Goal: Obtain resource: Download file/media

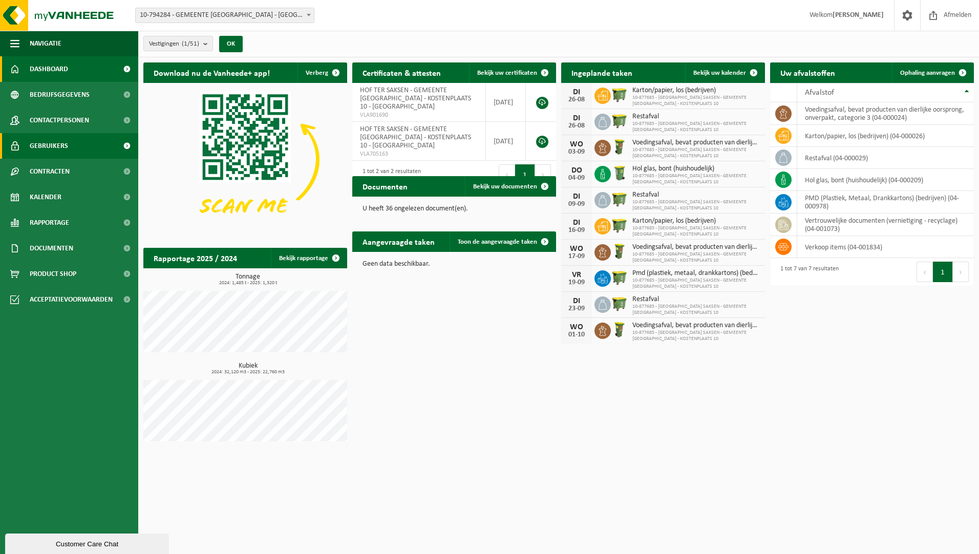
click at [77, 146] on link "Gebruikers" at bounding box center [69, 146] width 138 height 26
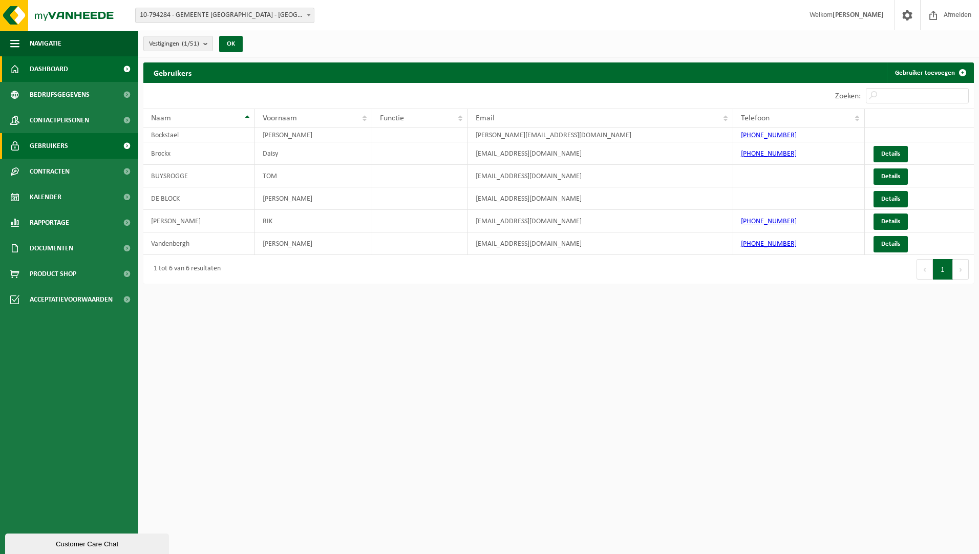
click at [74, 70] on link "Dashboard" at bounding box center [69, 69] width 138 height 26
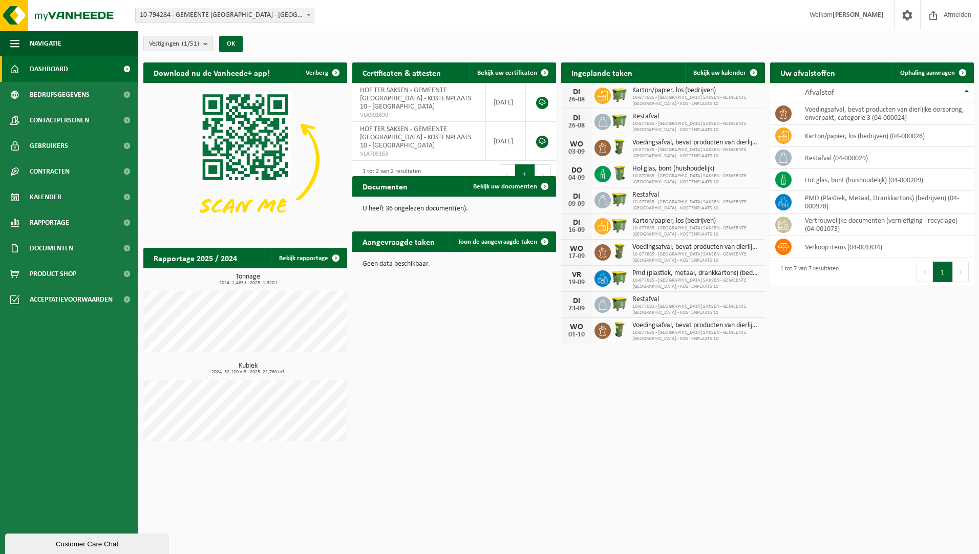
click at [207, 42] on b "submit" at bounding box center [207, 43] width 9 height 14
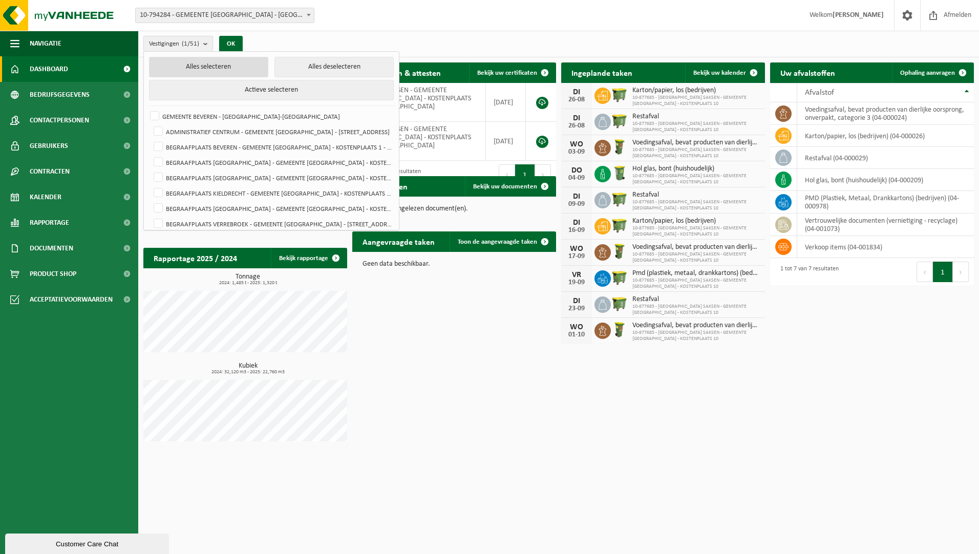
click at [244, 67] on button "Alles selecteren" at bounding box center [208, 67] width 119 height 20
checkbox input "true"
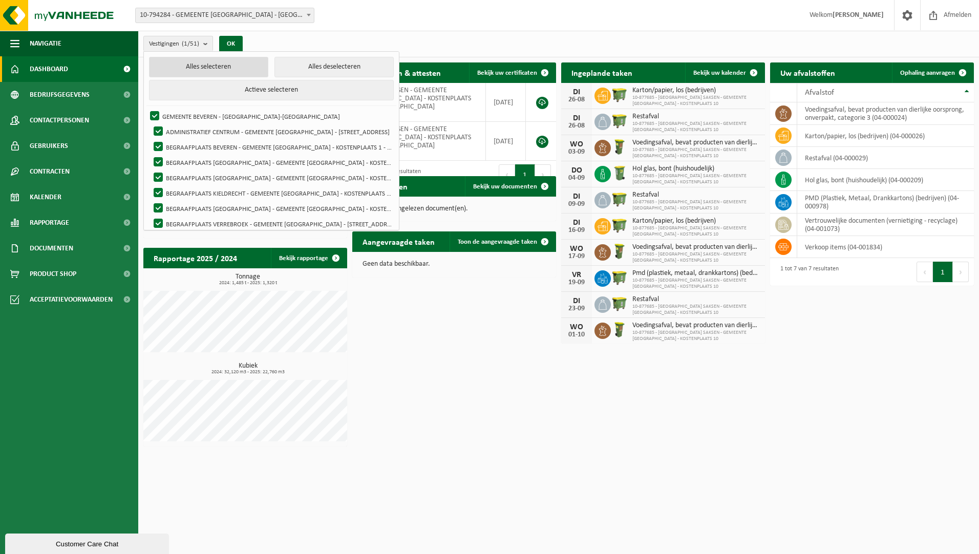
checkbox input "true"
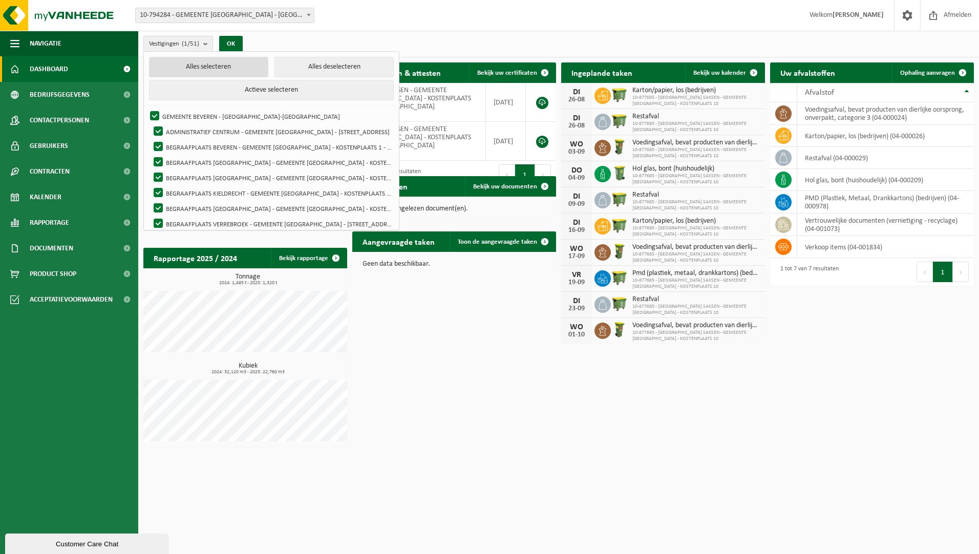
checkbox input "true"
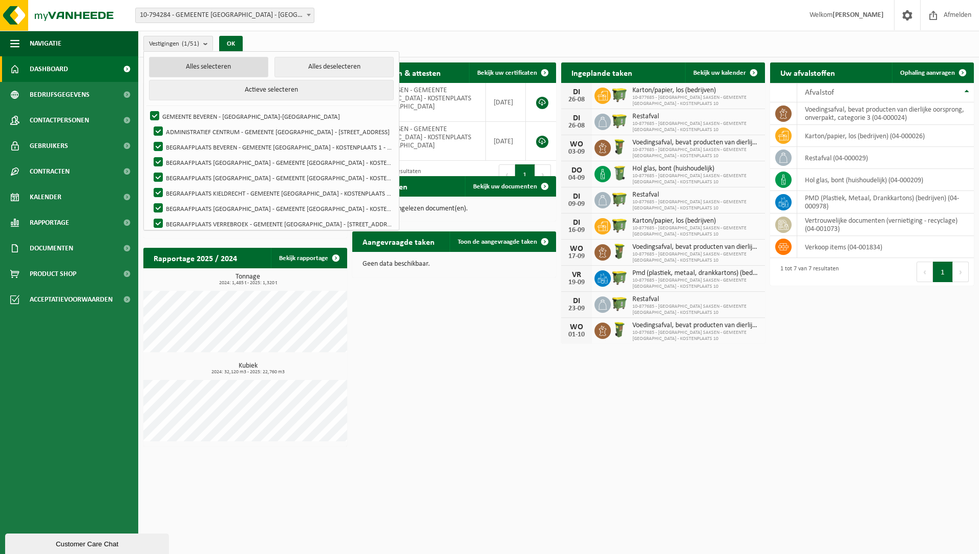
checkbox input "true"
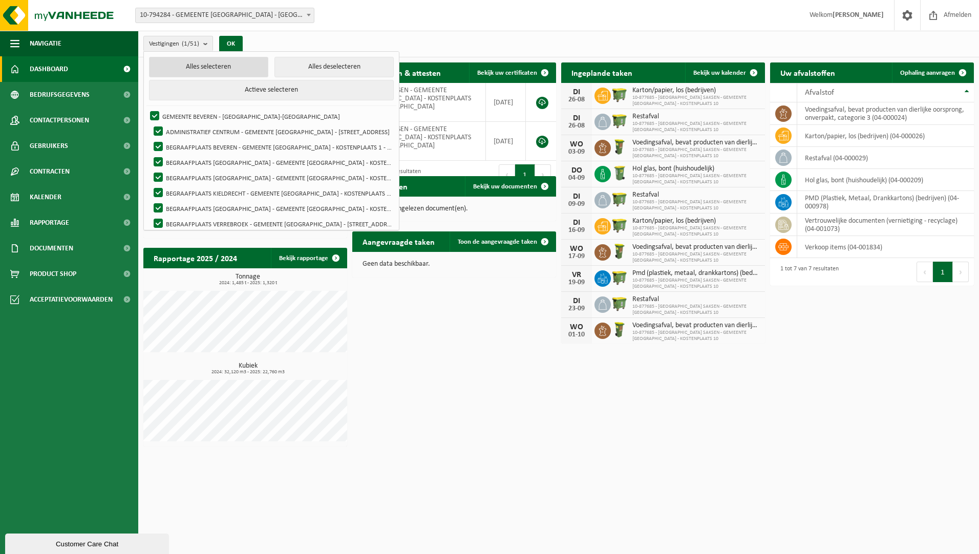
checkbox input "true"
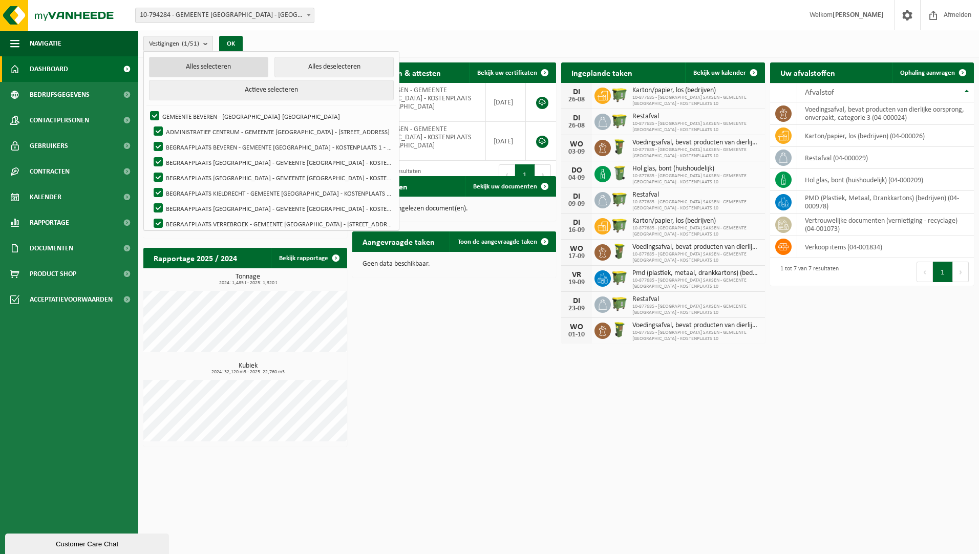
checkbox input "true"
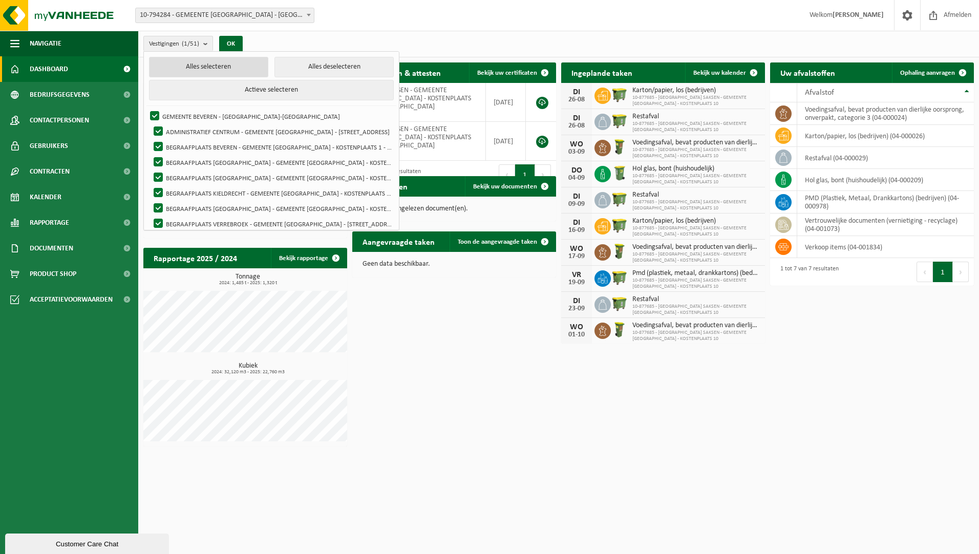
checkbox input "true"
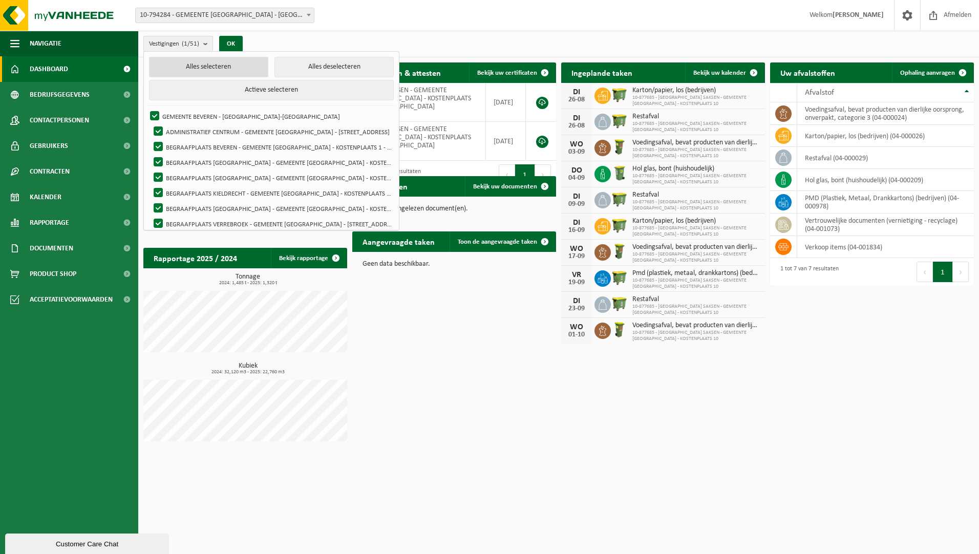
checkbox input "true"
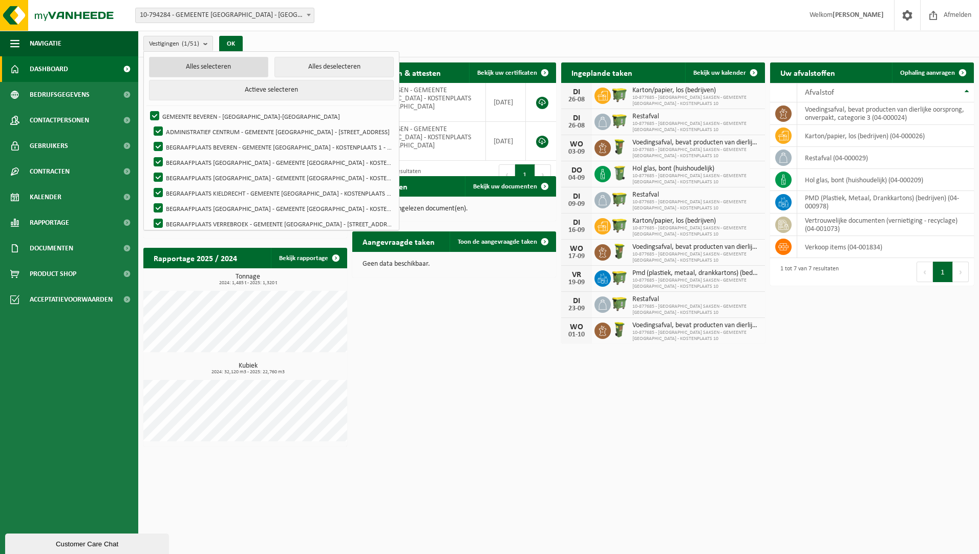
checkbox input "true"
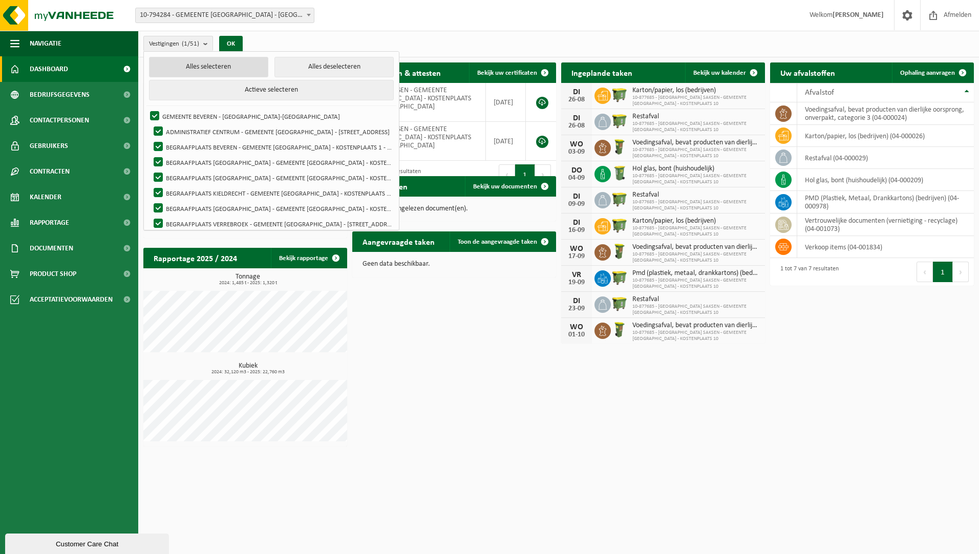
checkbox input "true"
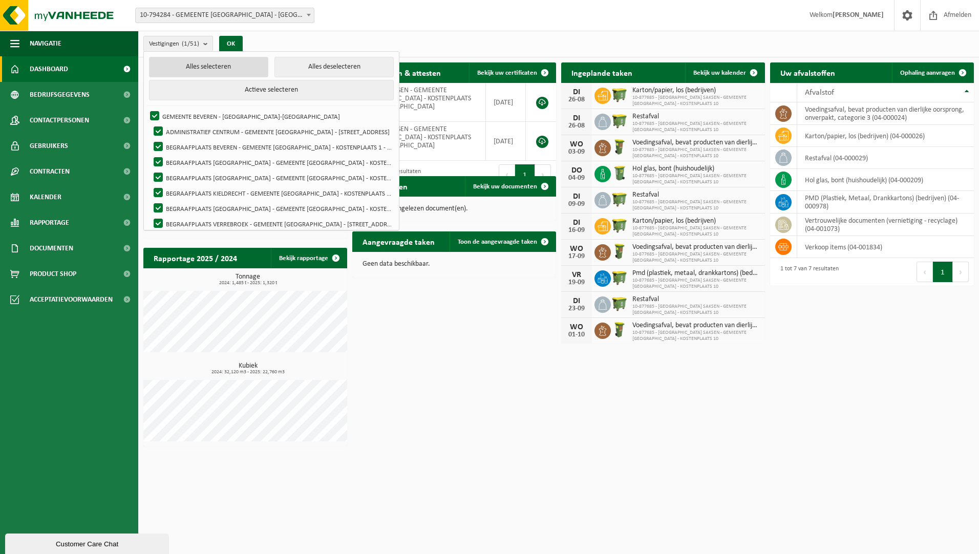
checkbox input "true"
click at [235, 38] on button "OK" at bounding box center [235, 44] width 24 height 16
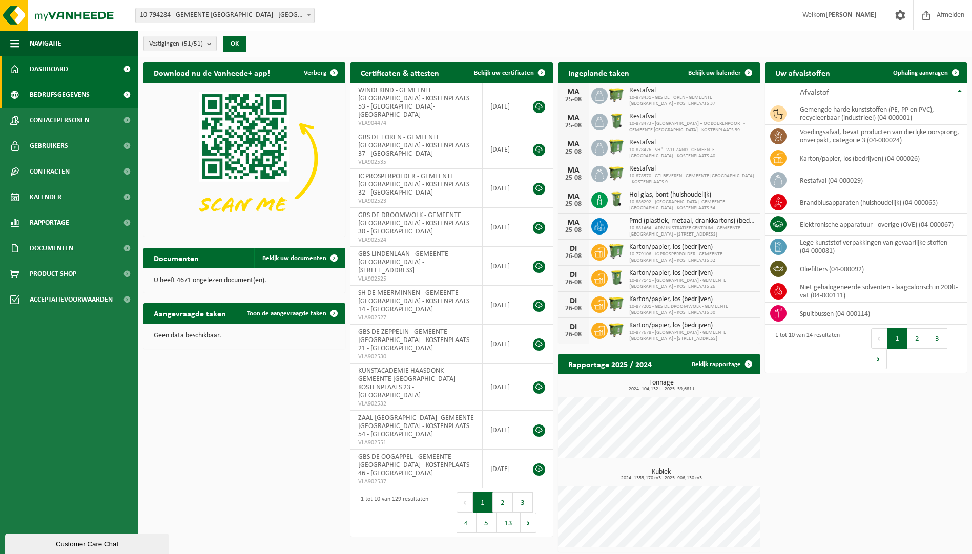
click at [75, 98] on span "Bedrijfsgegevens" at bounding box center [60, 95] width 60 height 26
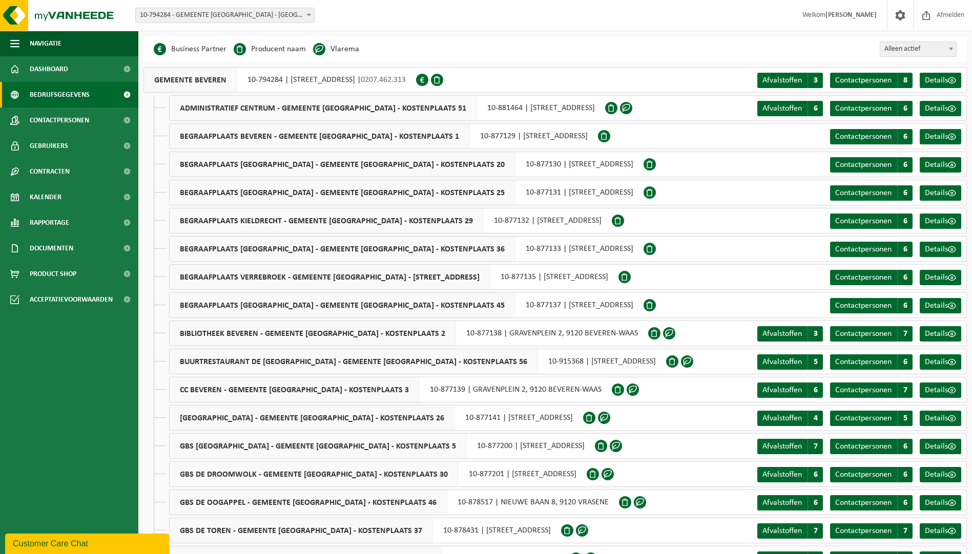
drag, startPoint x: 94, startPoint y: 392, endPoint x: 26, endPoint y: 476, distance: 107.8
click at [950, 47] on span at bounding box center [950, 48] width 10 height 13
click at [951, 47] on span at bounding box center [950, 48] width 10 height 13
click at [898, 15] on span at bounding box center [899, 15] width 15 height 30
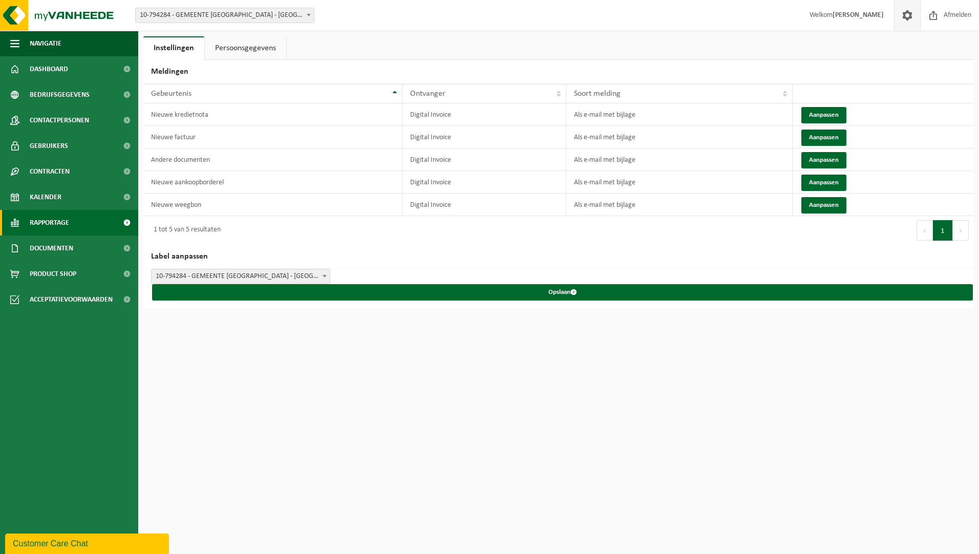
click at [49, 217] on span "Rapportage" at bounding box center [49, 223] width 39 height 26
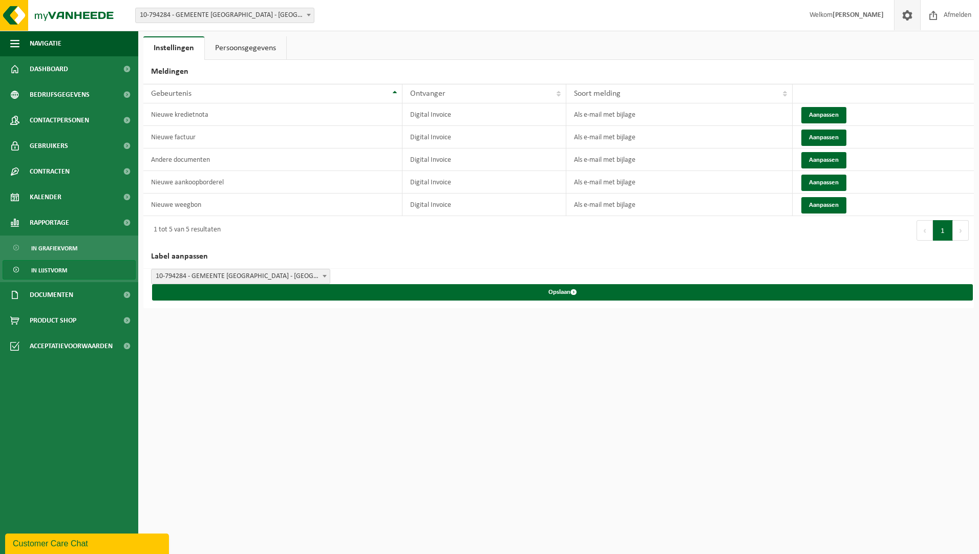
click at [59, 267] on span "In lijstvorm" at bounding box center [49, 270] width 36 height 19
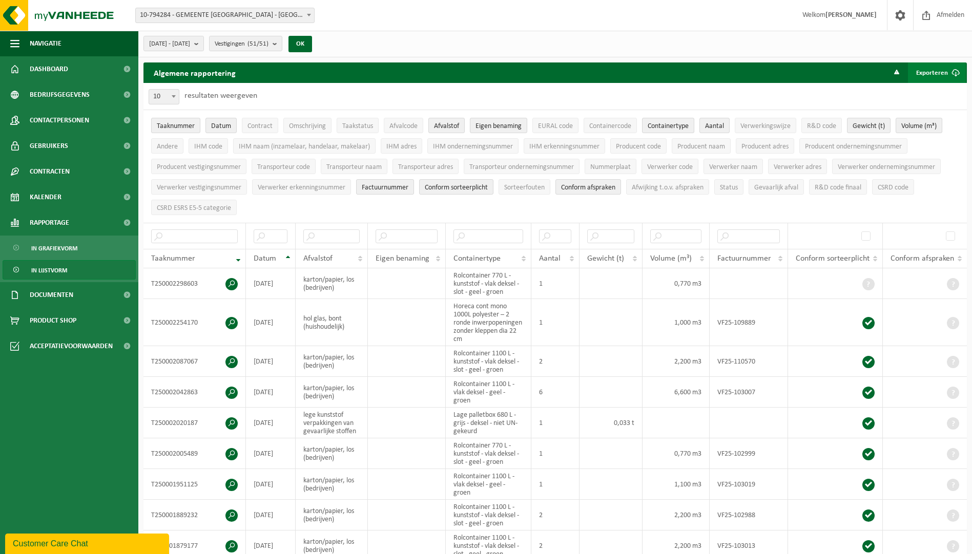
click at [955, 73] on span "submit" at bounding box center [955, 72] width 20 height 20
click at [929, 110] on link "Alle beschikbare kolommen" at bounding box center [918, 113] width 93 height 20
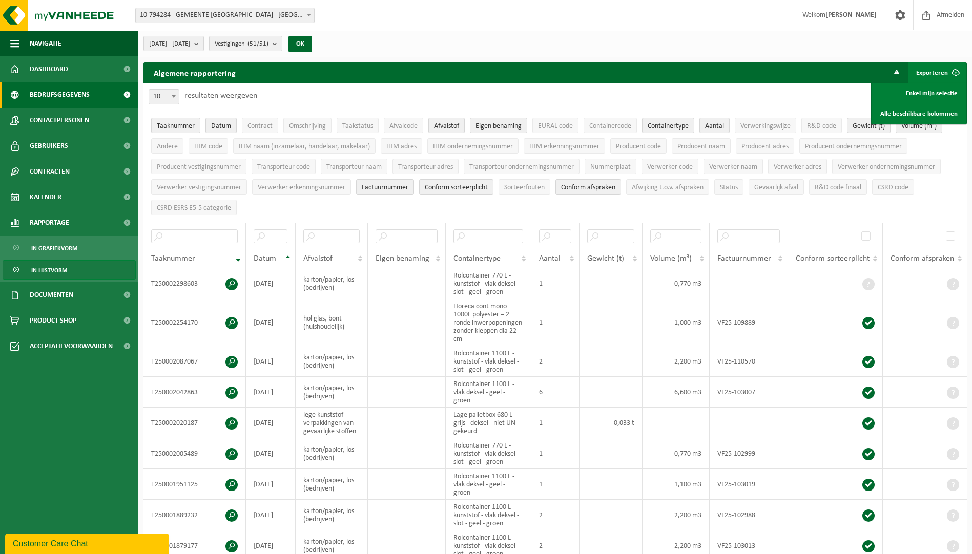
click at [57, 97] on span "Bedrijfsgegevens" at bounding box center [60, 95] width 60 height 26
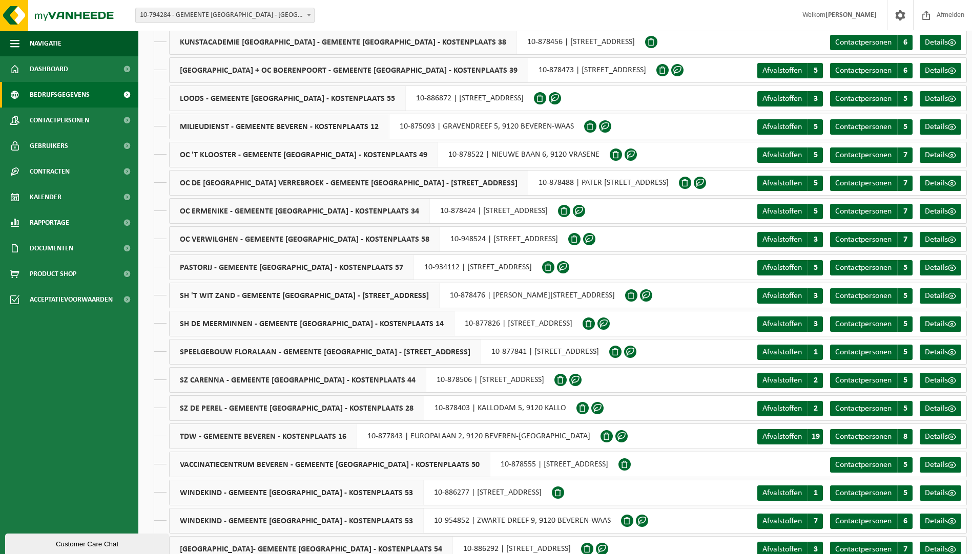
scroll to position [962, 0]
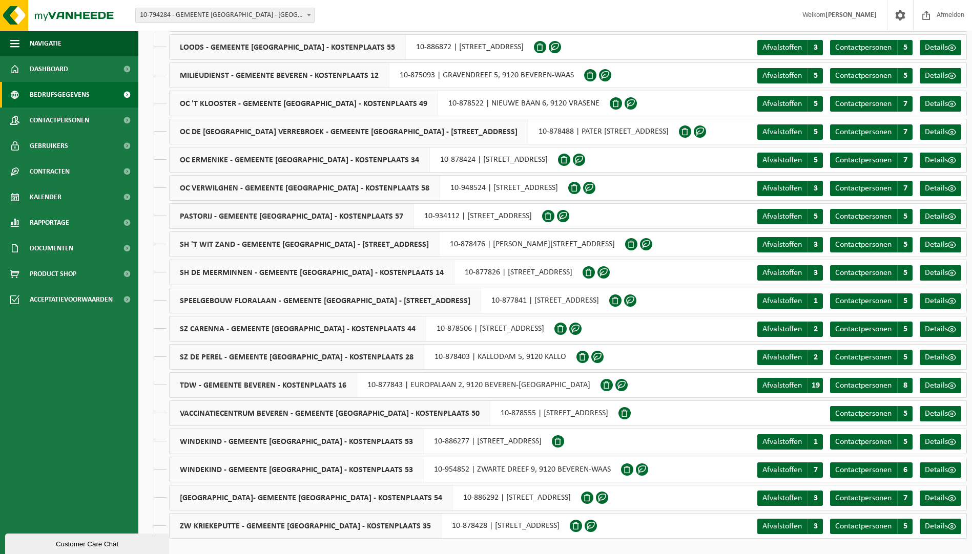
drag, startPoint x: 402, startPoint y: 444, endPoint x: 379, endPoint y: 443, distance: 22.6
click at [379, 443] on div "WINDEKIND - GEMEENTE BEVEREN - KOSTENPLAATS 53 10-886277 | OUDE ZANDSTRAAT 88, …" at bounding box center [360, 442] width 383 height 26
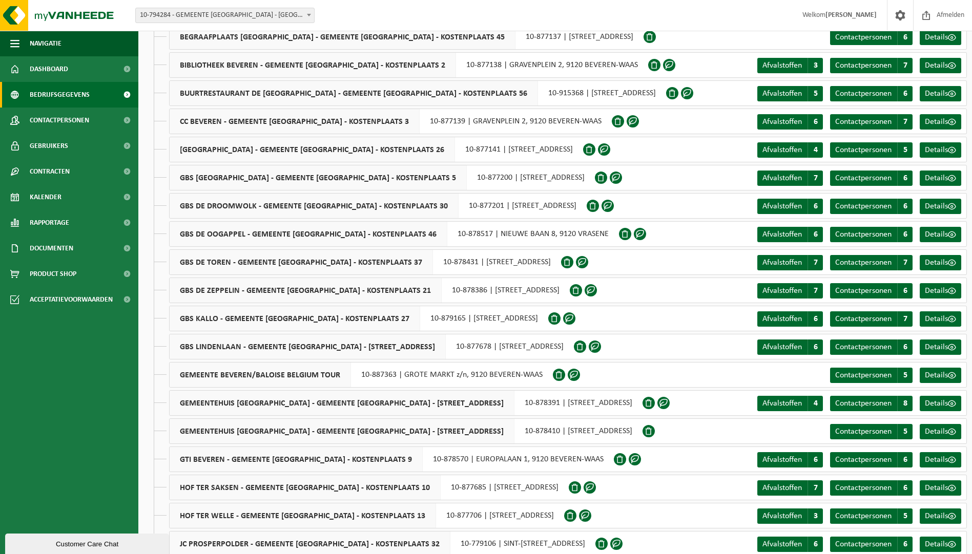
scroll to position [245, 0]
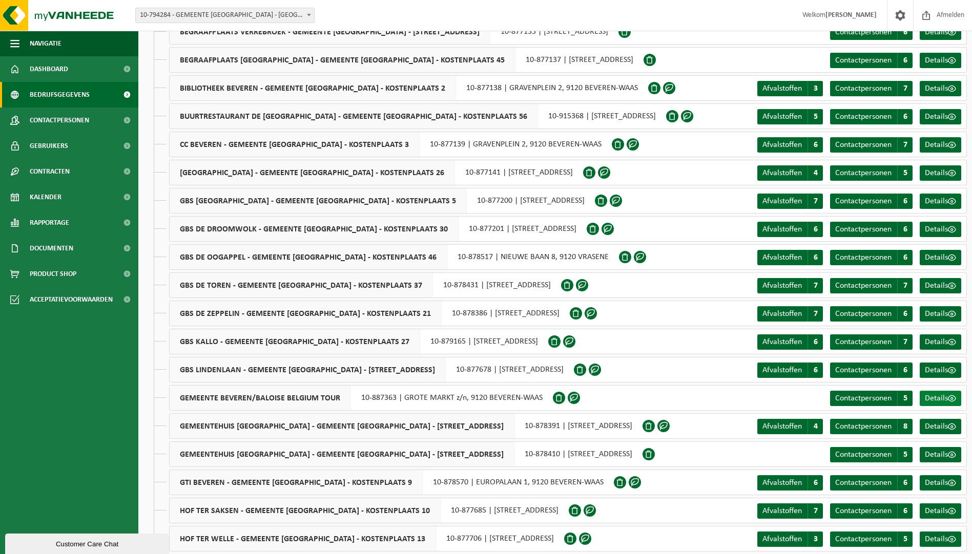
click at [935, 399] on span "Details" at bounding box center [935, 398] width 23 height 8
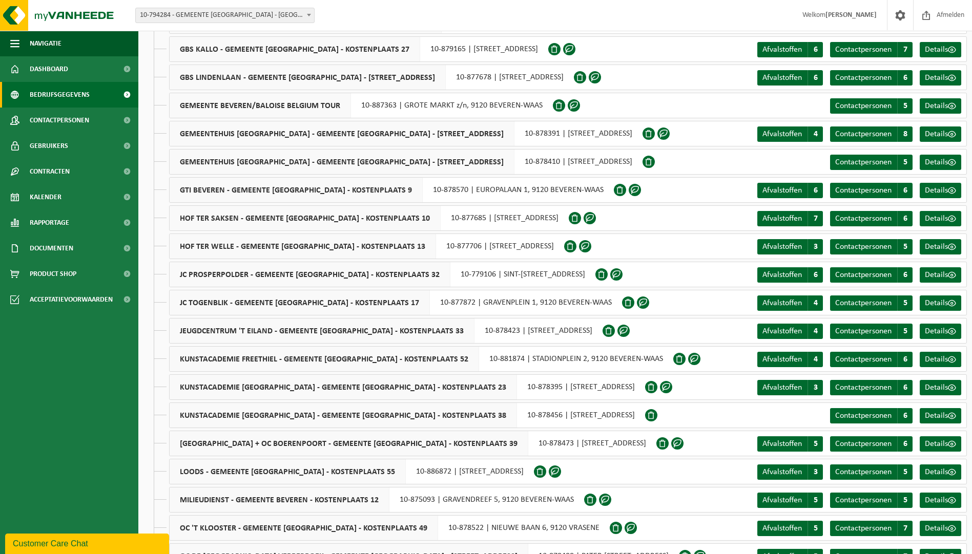
scroll to position [563, 0]
